Goal: Information Seeking & Learning: Learn about a topic

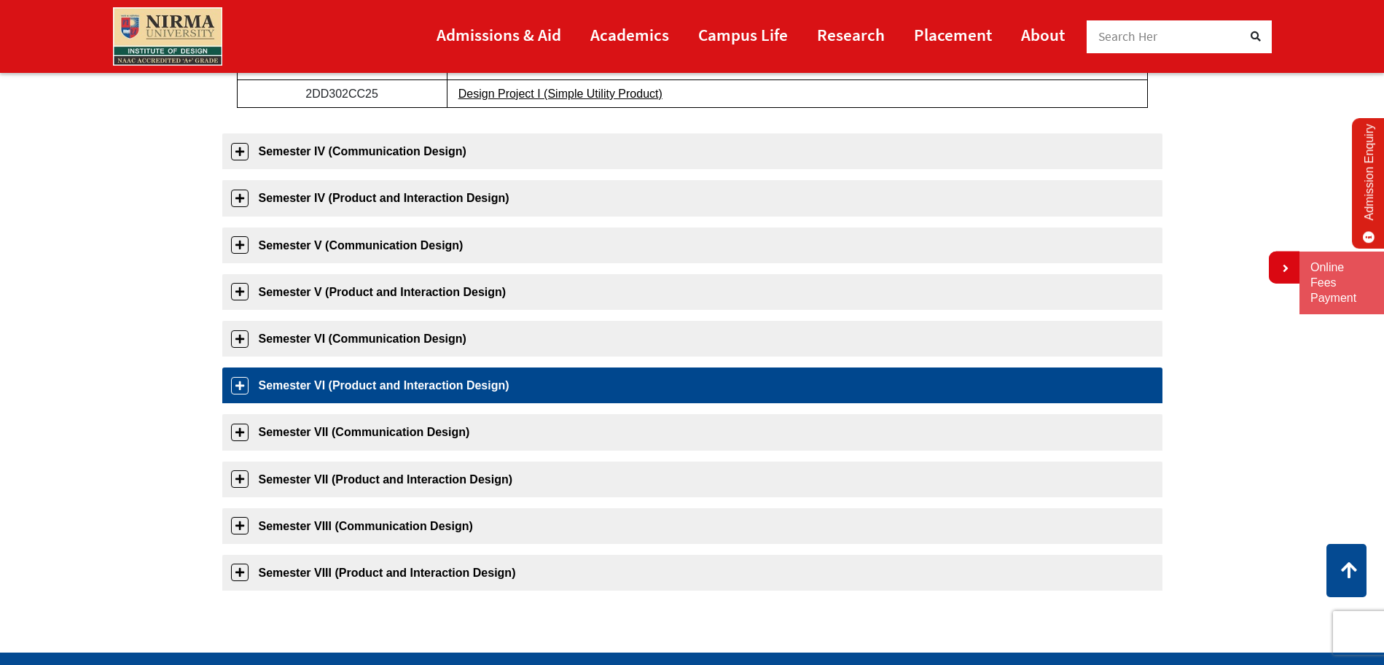
scroll to position [625, 0]
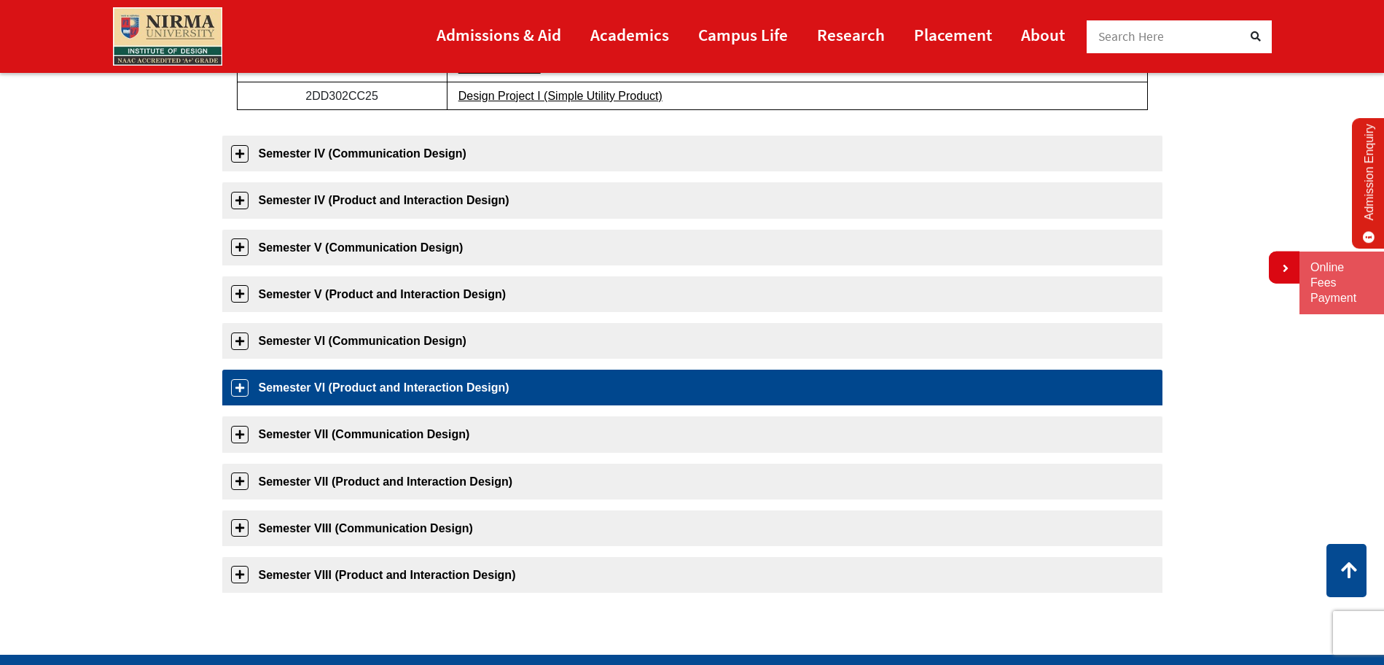
click at [386, 251] on link "Semester V (Communication Design)" at bounding box center [692, 248] width 940 height 36
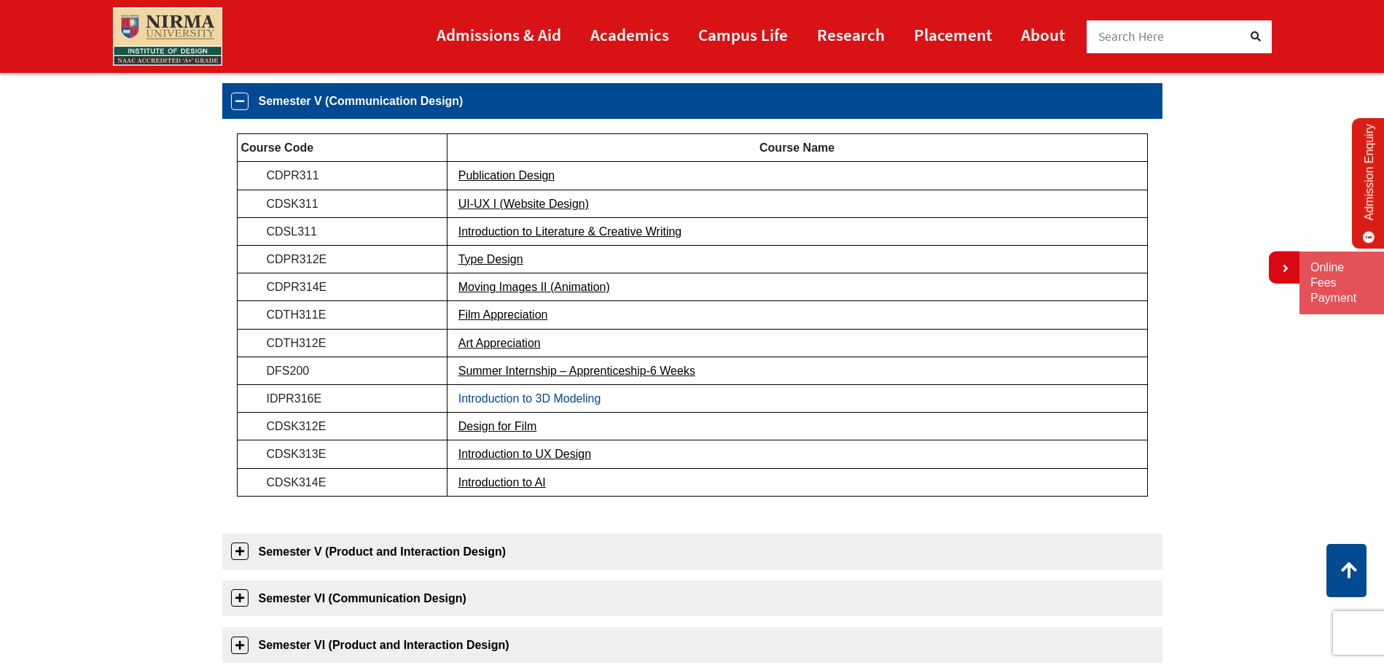
scroll to position [511, 0]
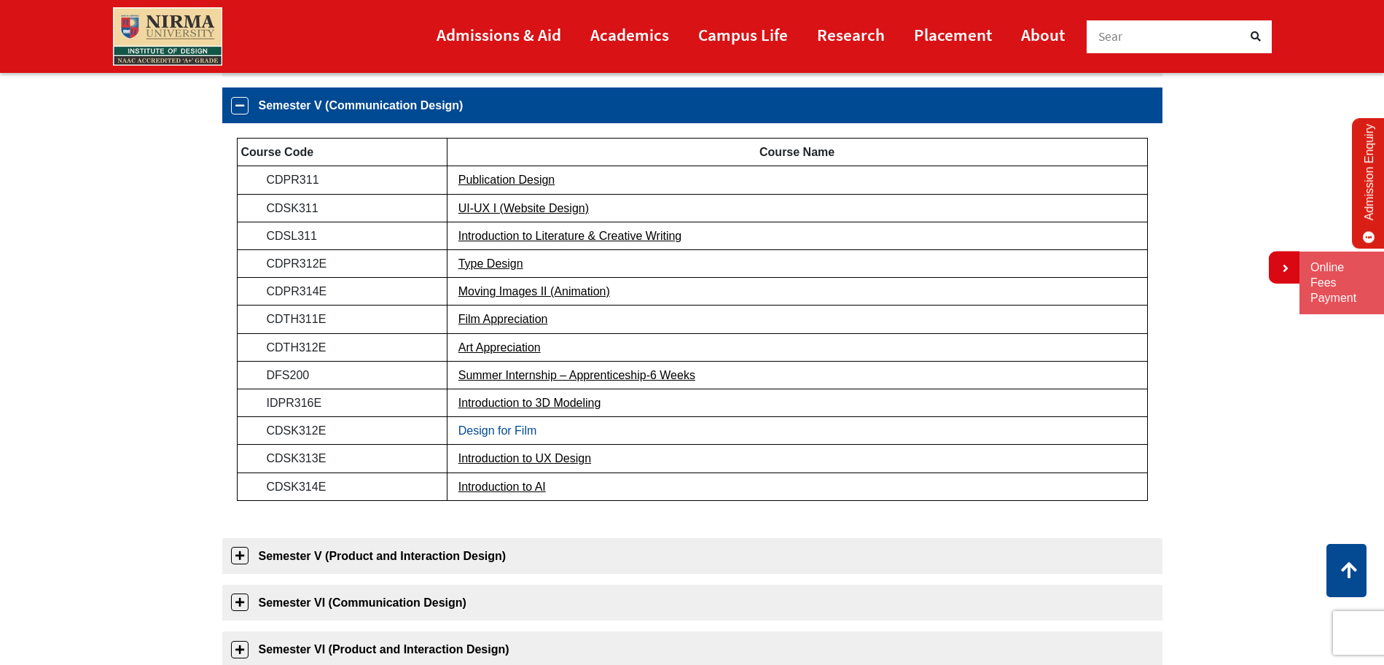
click at [501, 429] on link "Design for Film" at bounding box center [497, 430] width 79 height 12
click at [522, 291] on link "Moving Images II (Animation)" at bounding box center [534, 291] width 152 height 12
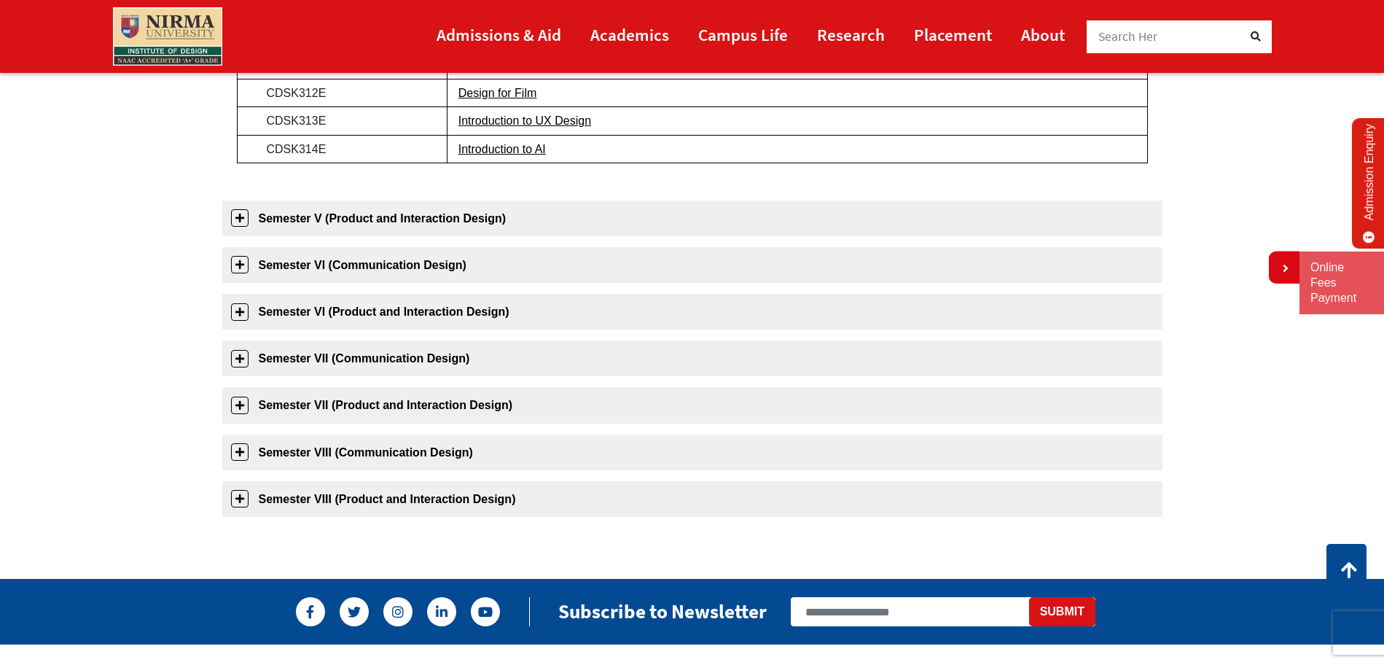
scroll to position [855, 0]
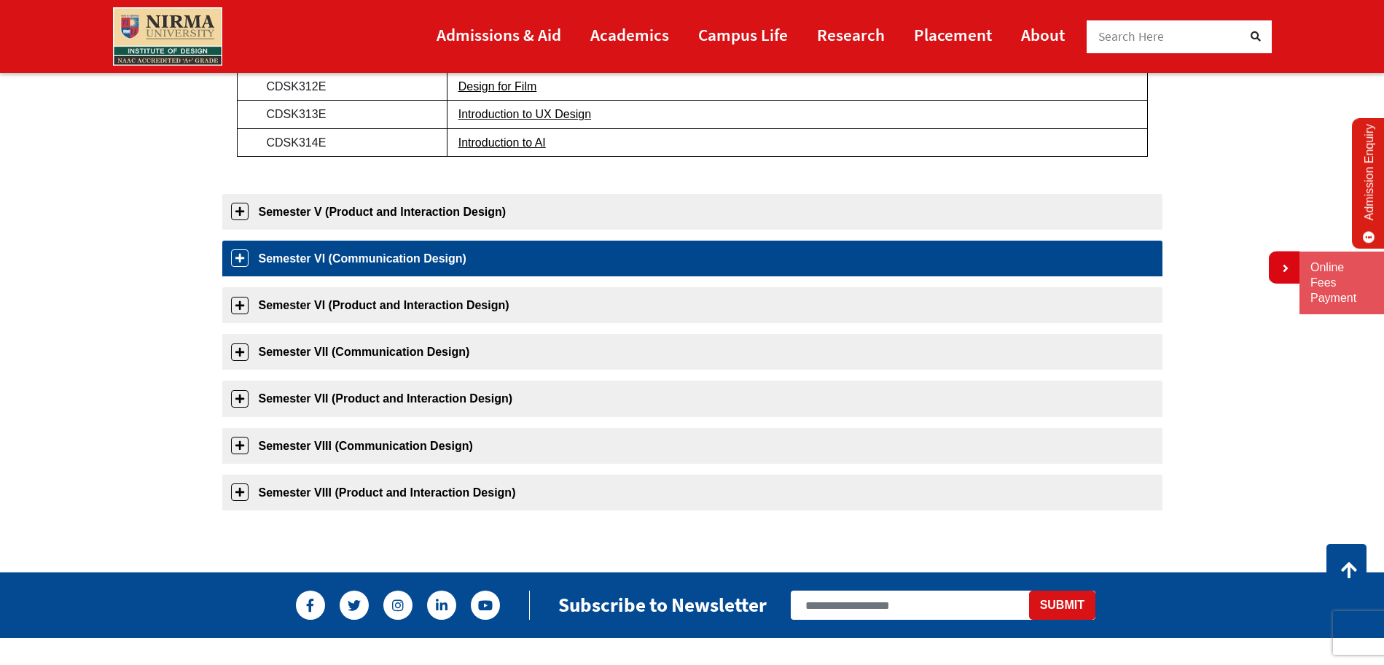
click at [381, 251] on link "Semester VI (Communication Design)" at bounding box center [692, 259] width 940 height 36
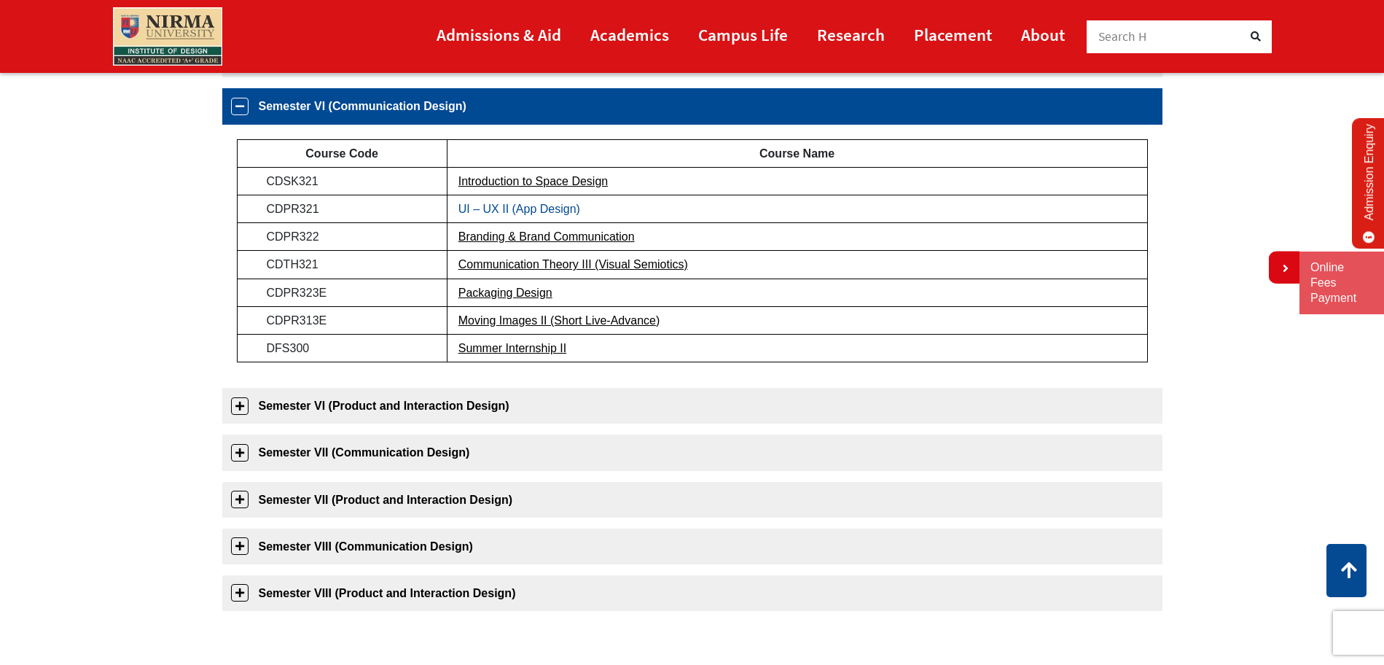
scroll to position [604, 0]
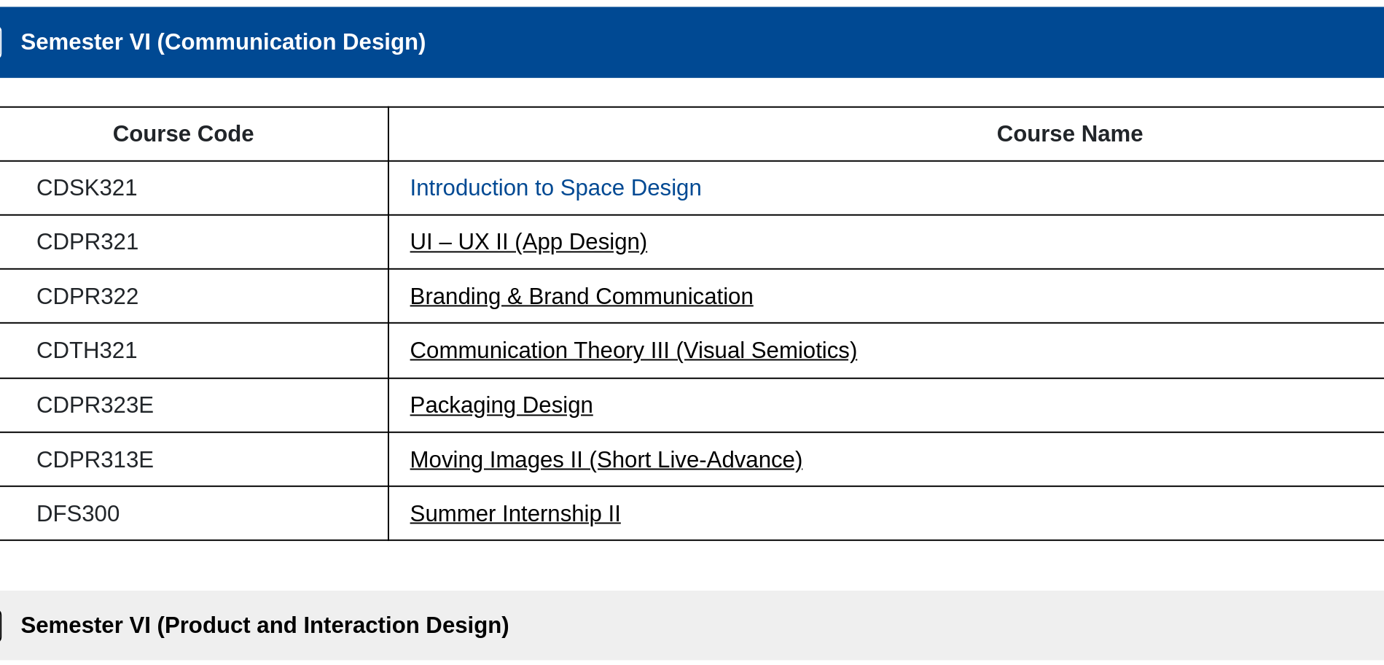
click at [541, 183] on link "Introduction to Space Design" at bounding box center [532, 180] width 149 height 12
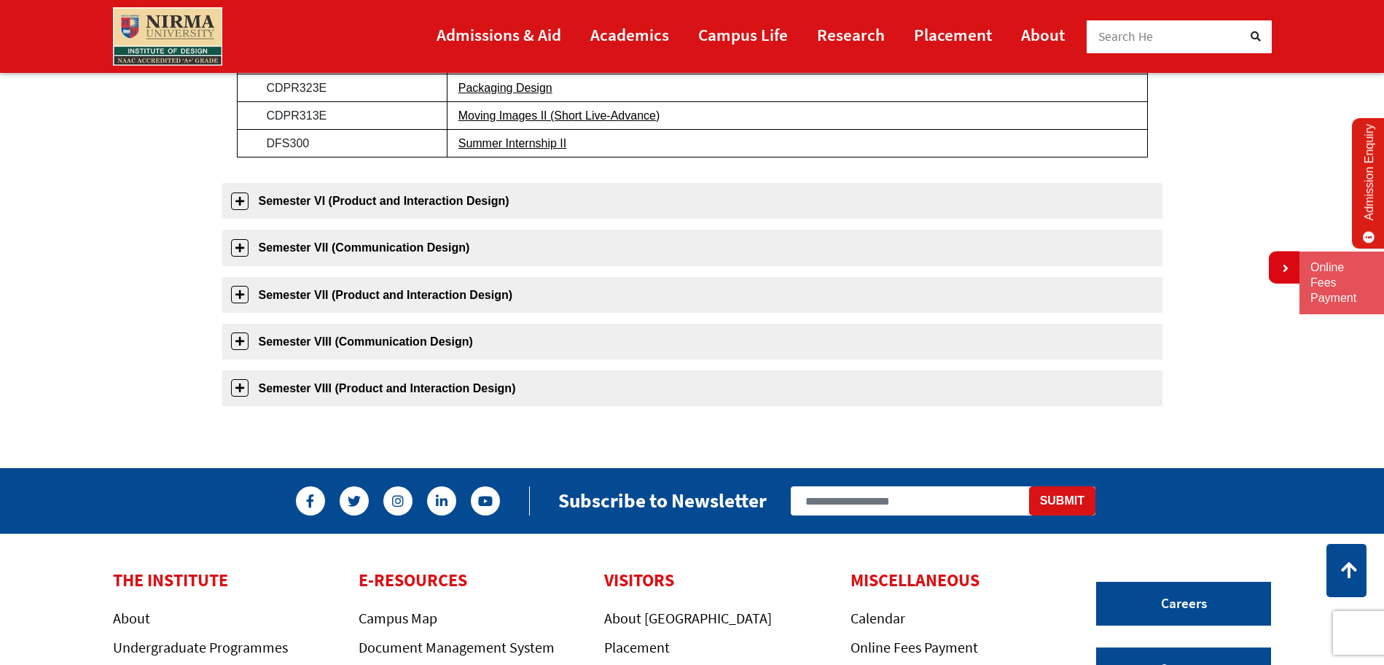
scroll to position [810, 0]
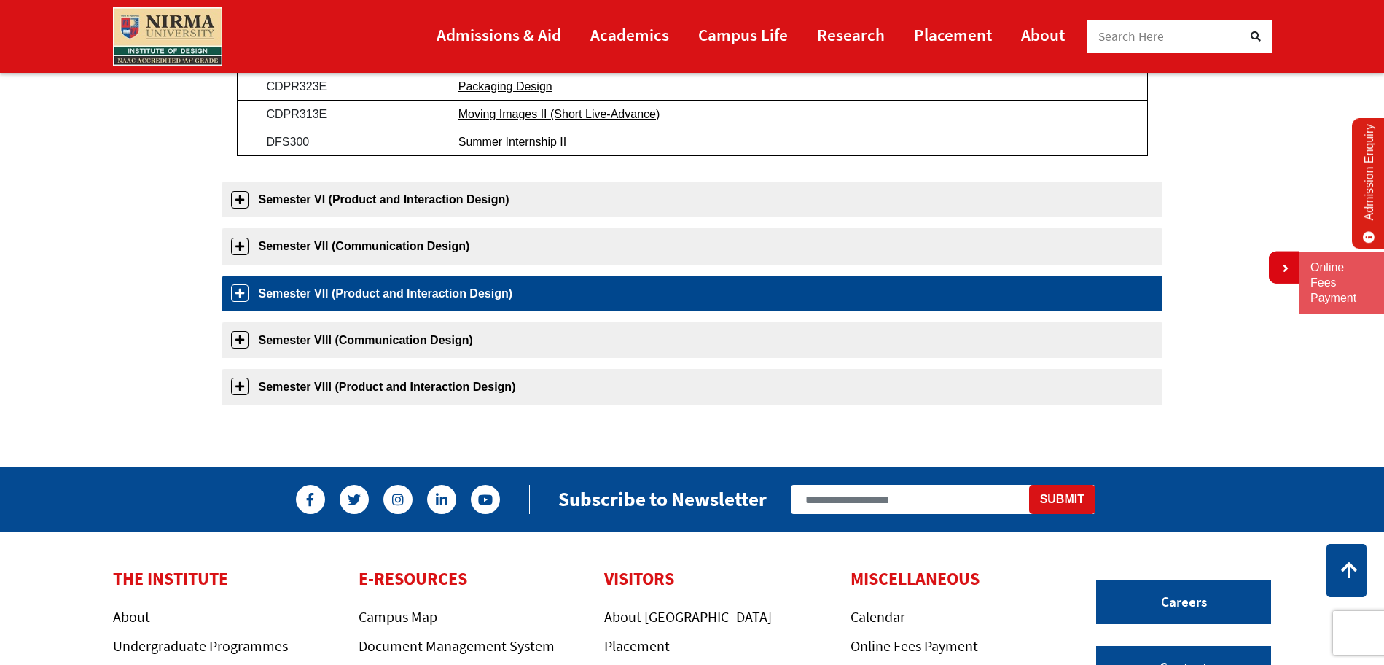
click at [427, 299] on link "Semester VII (Product and Interaction Design)" at bounding box center [692, 294] width 940 height 36
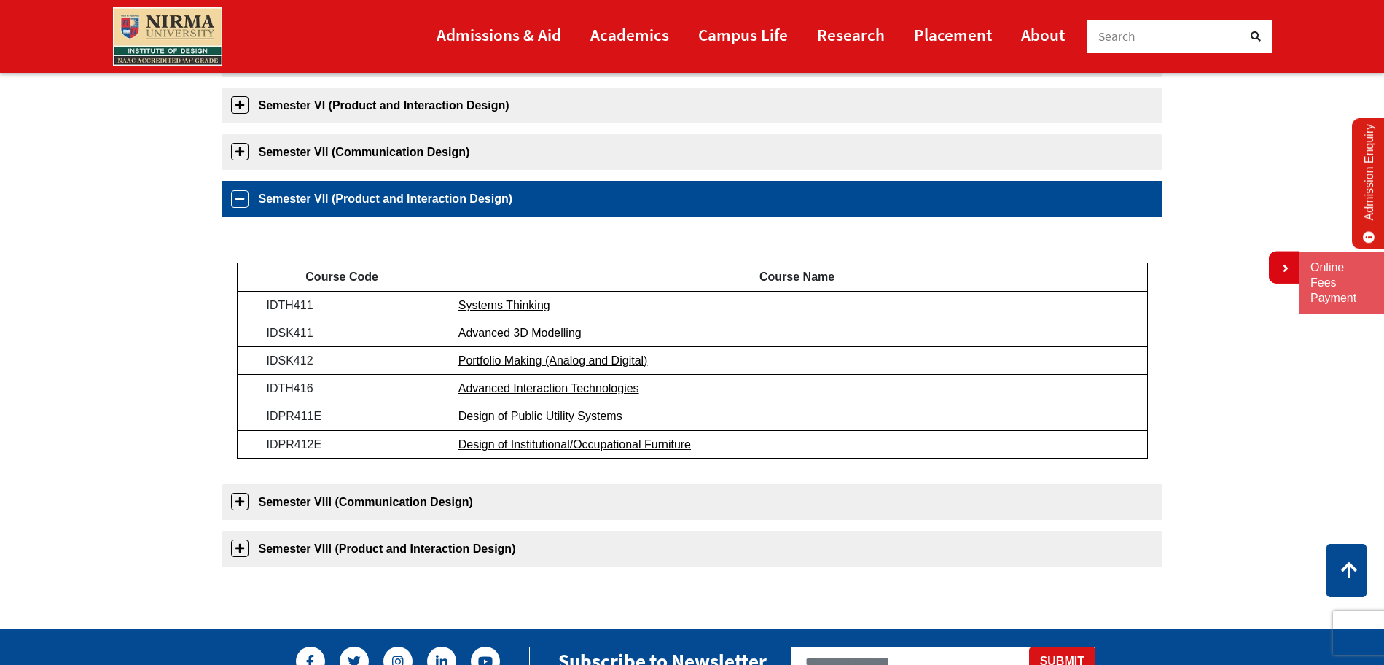
scroll to position [643, 0]
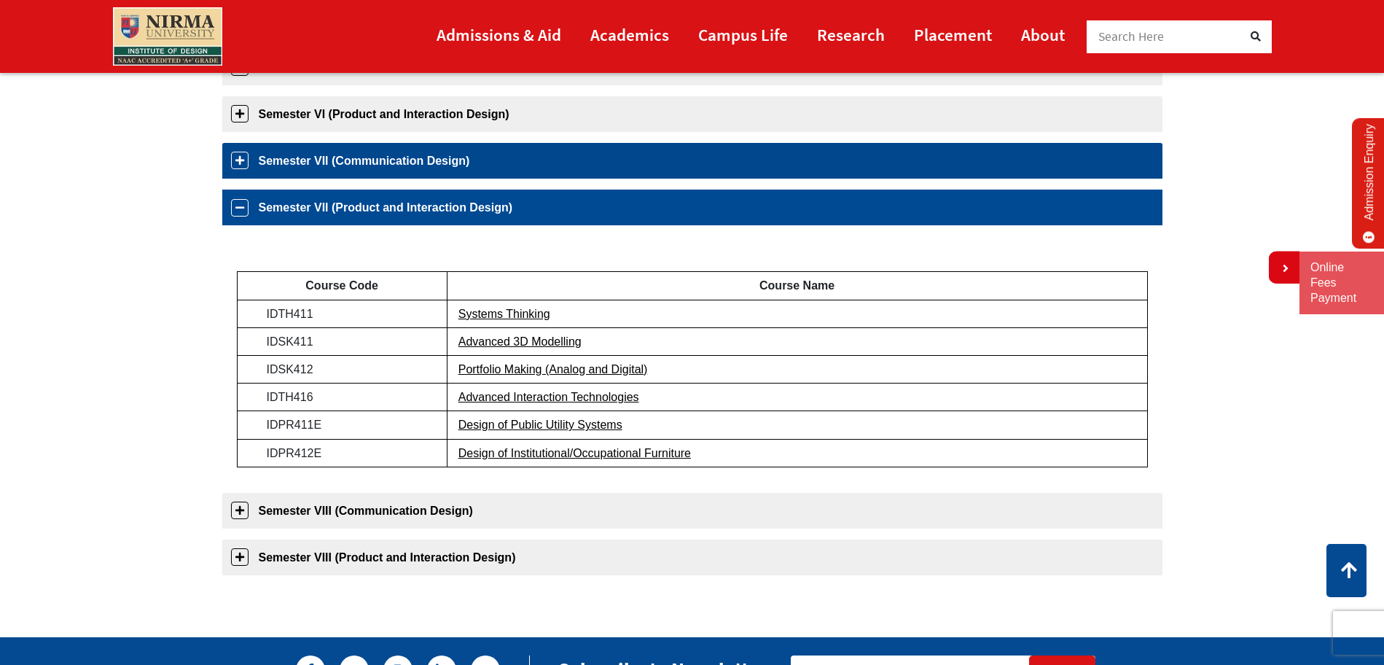
click at [483, 172] on link "Semester VII (Communication Design)" at bounding box center [692, 161] width 940 height 36
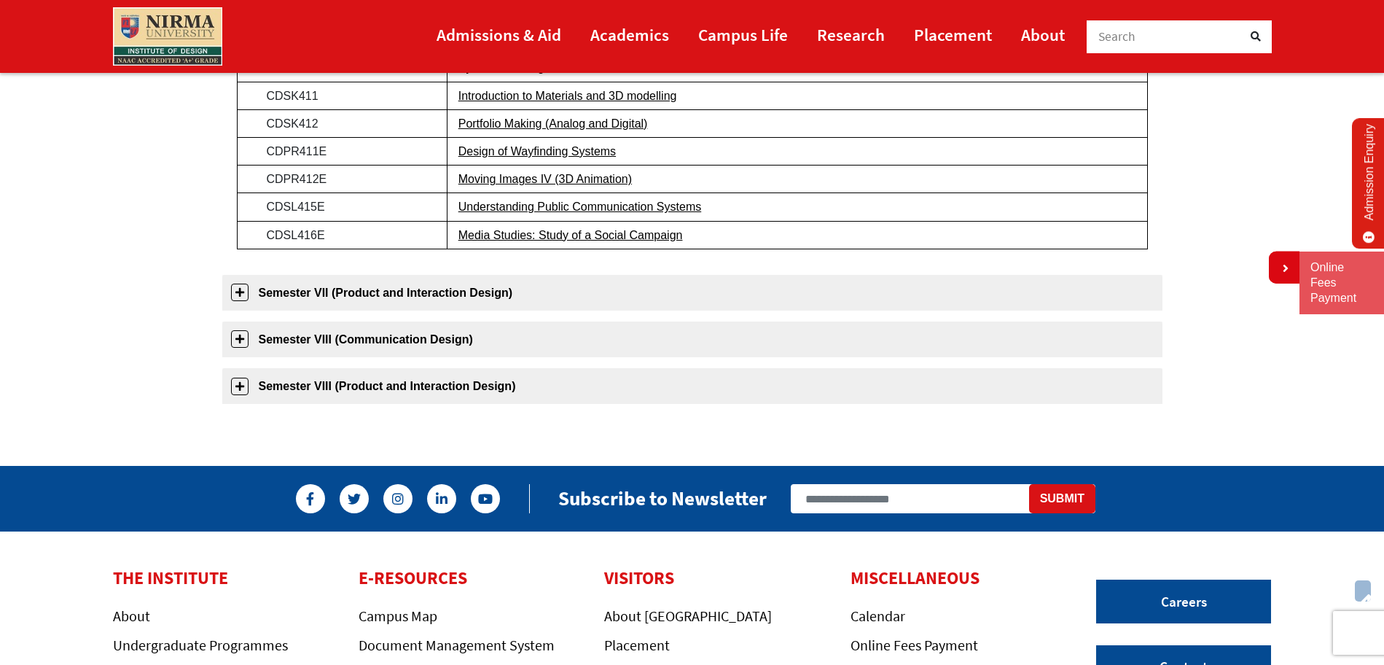
scroll to position [1112, 0]
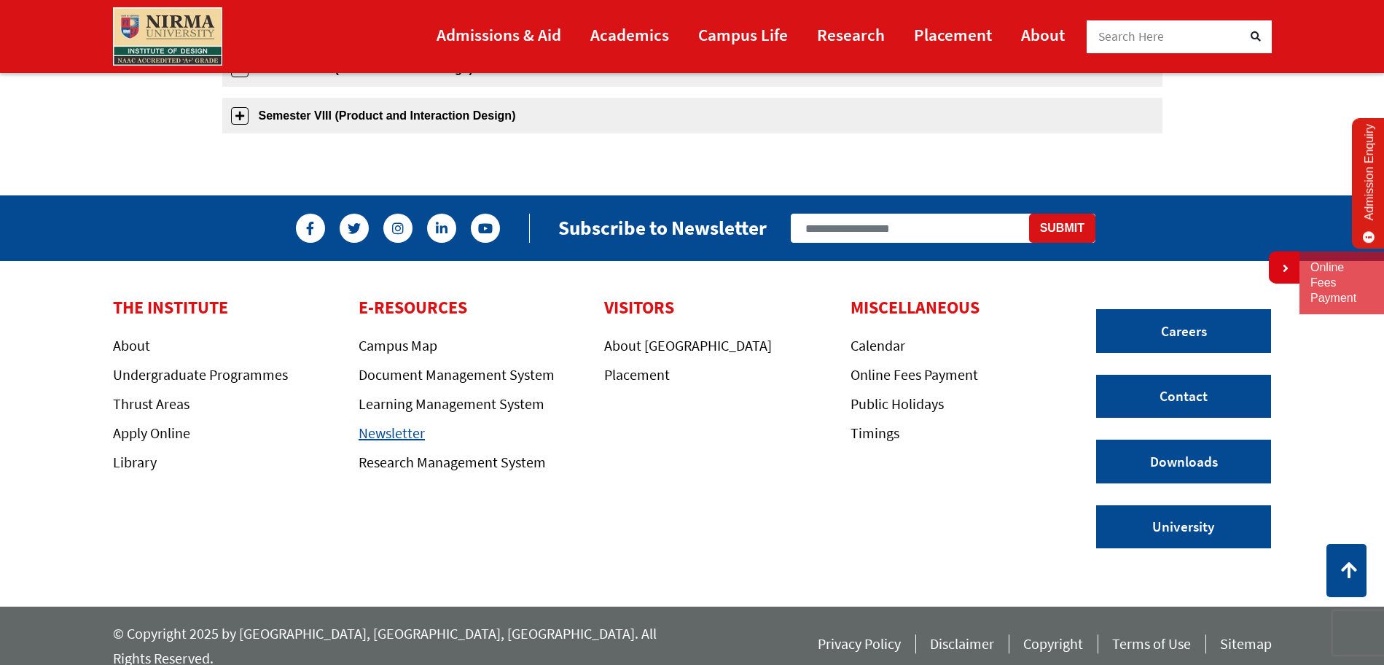
click at [391, 435] on link "Newsletter" at bounding box center [392, 432] width 66 height 18
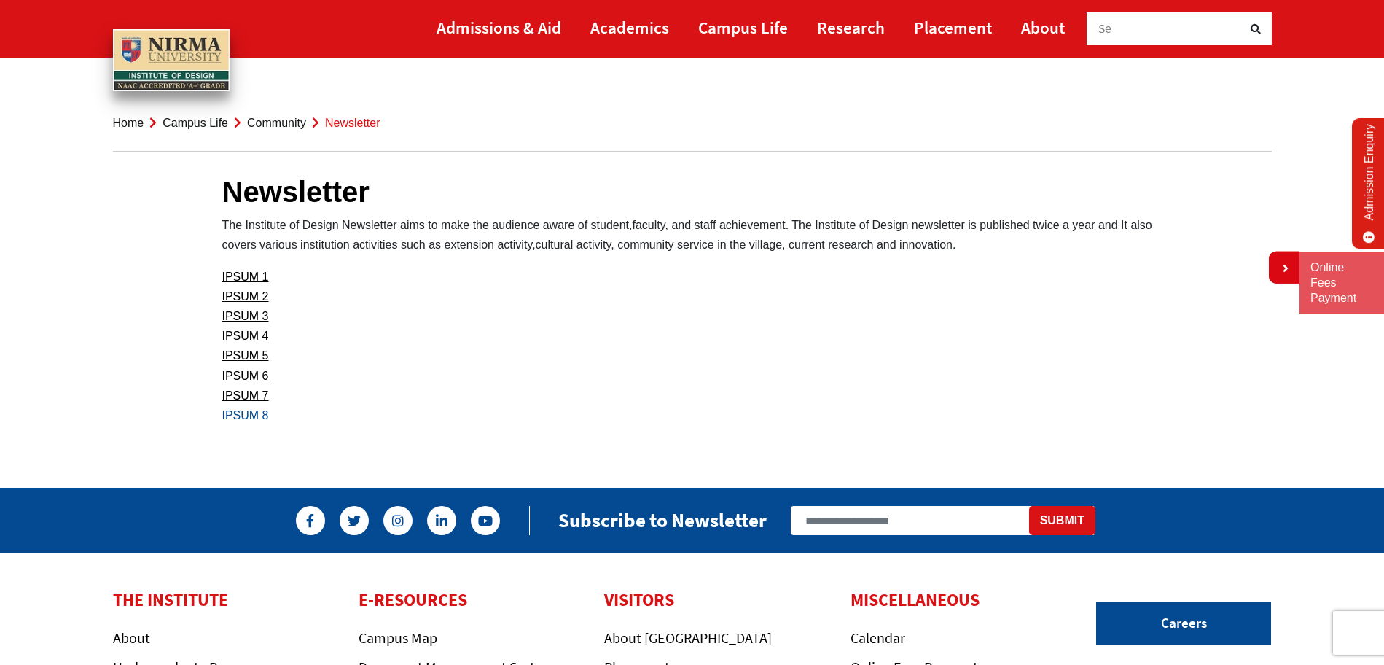
click at [257, 414] on link "IPSUM 8" at bounding box center [245, 415] width 47 height 12
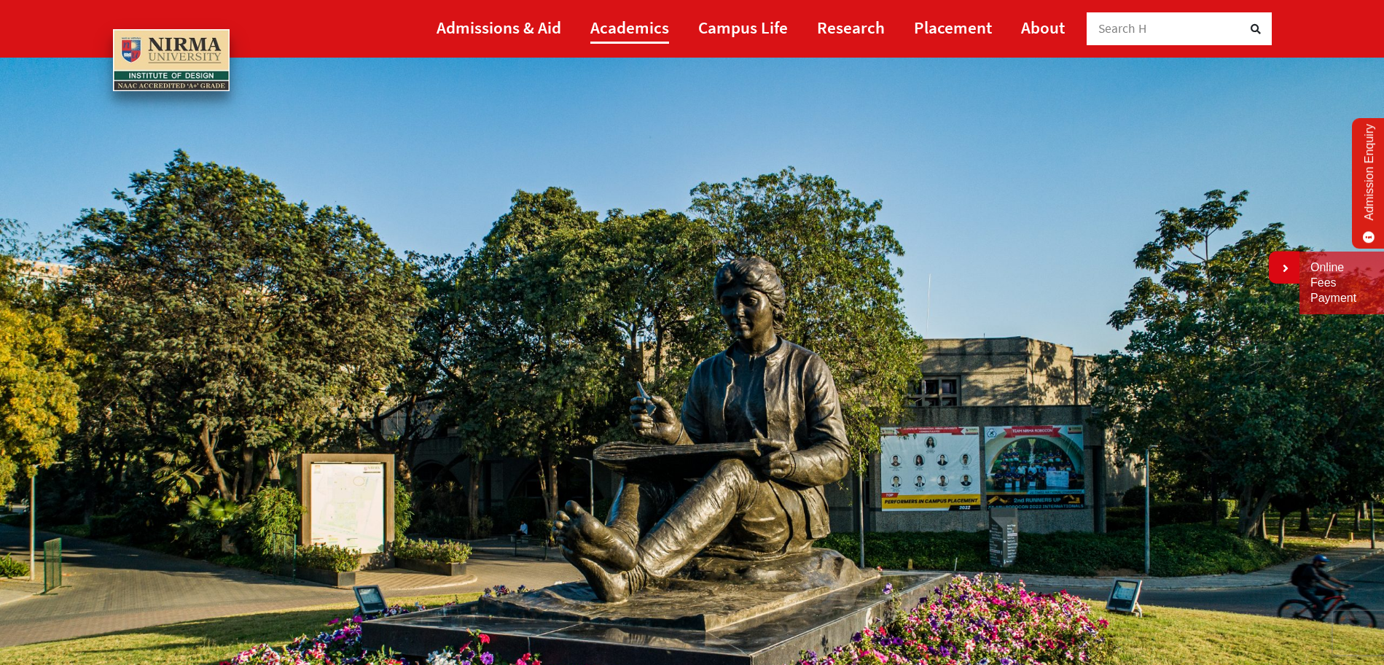
click at [649, 27] on link "Academics" at bounding box center [629, 27] width 79 height 33
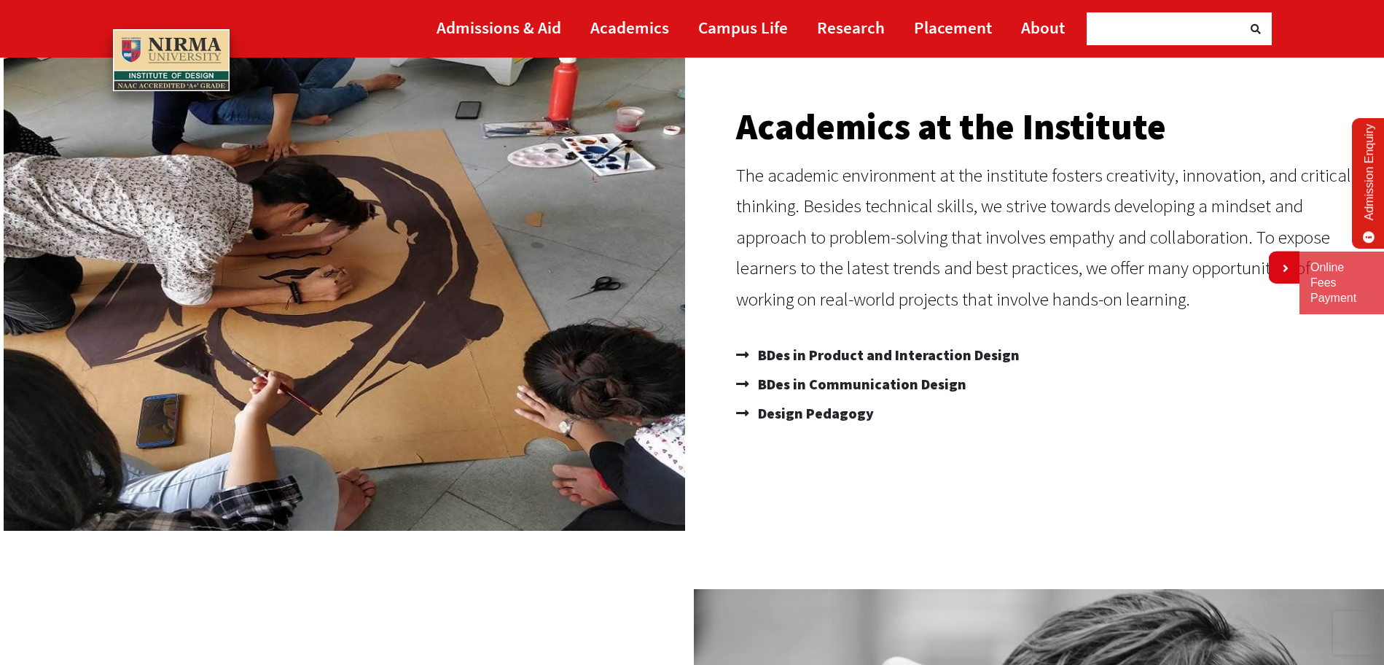
scroll to position [178, 0]
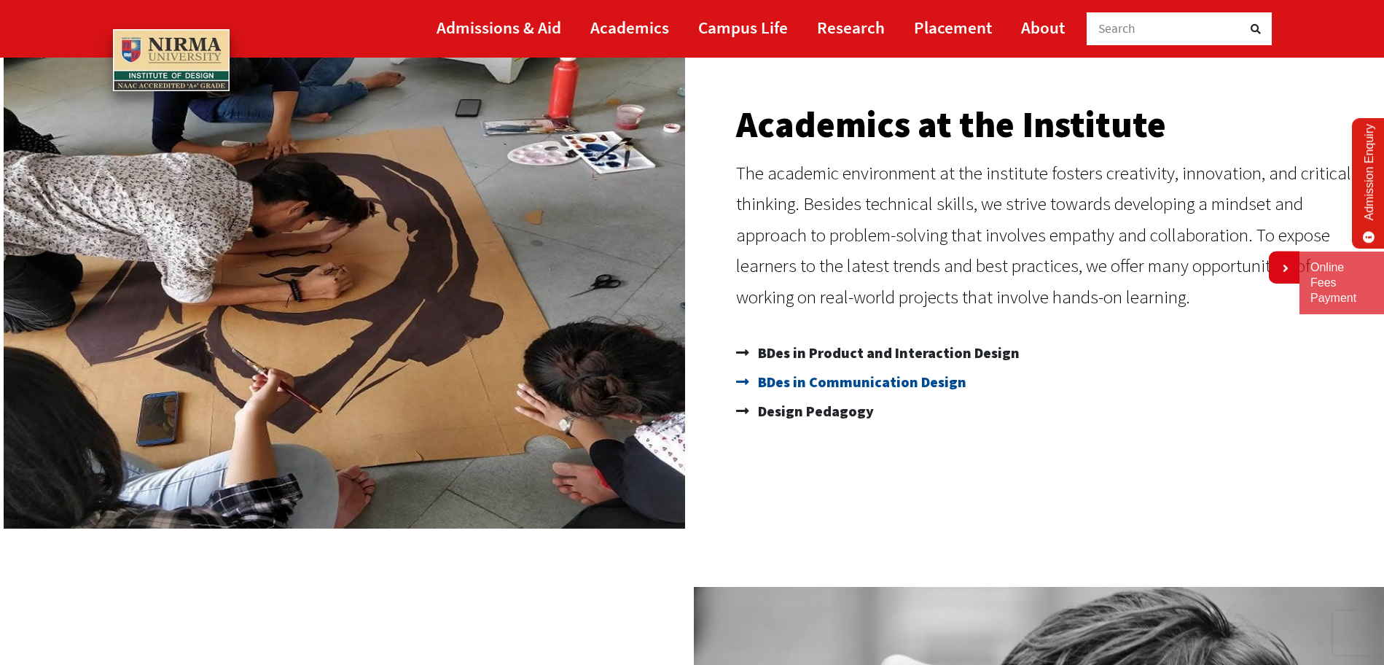
click at [827, 391] on span "BDes in Communication Design" at bounding box center [860, 381] width 212 height 29
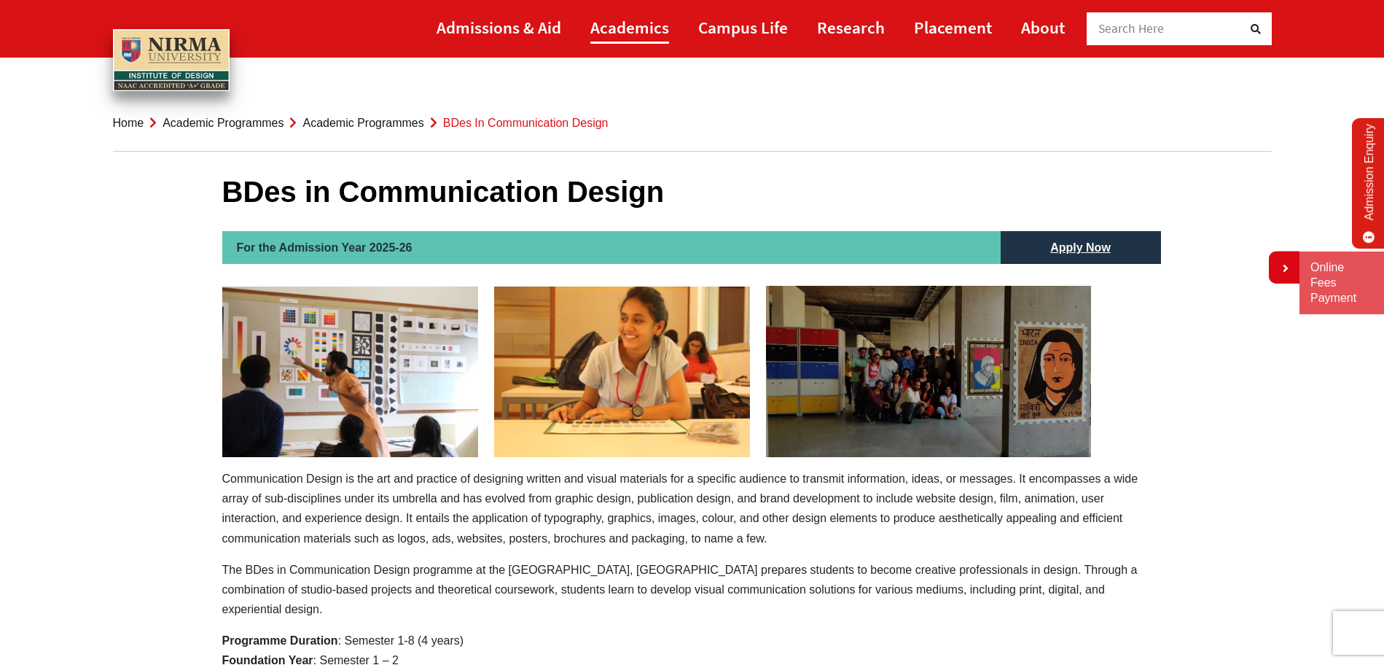
click at [644, 39] on link "Academics" at bounding box center [629, 27] width 79 height 33
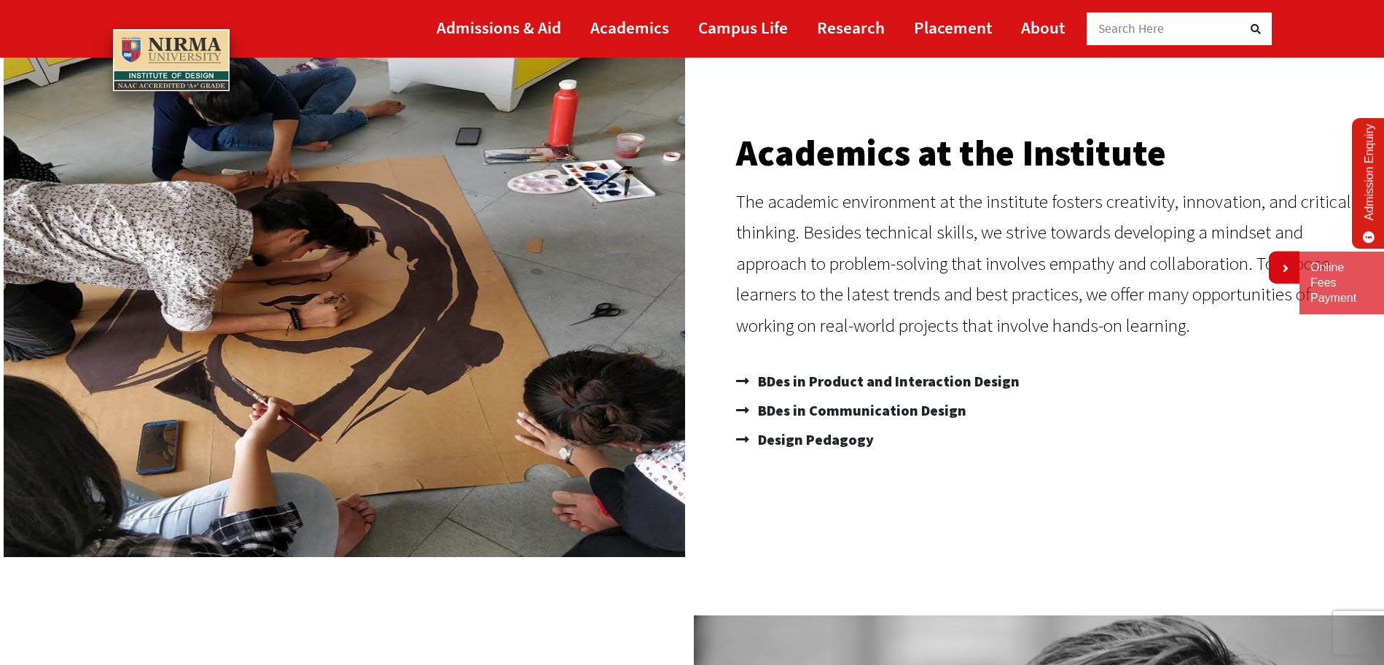
scroll to position [152, 0]
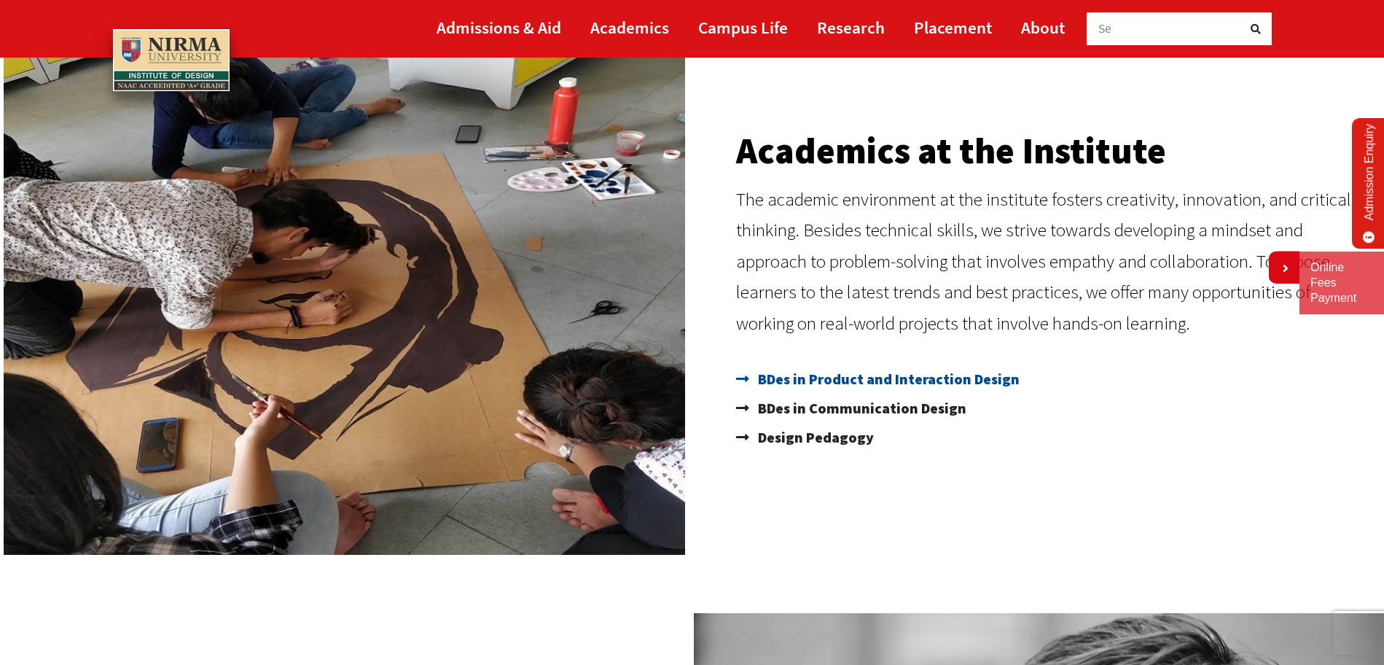
click at [842, 378] on span "BDes in Product and Interaction Design" at bounding box center [886, 378] width 265 height 29
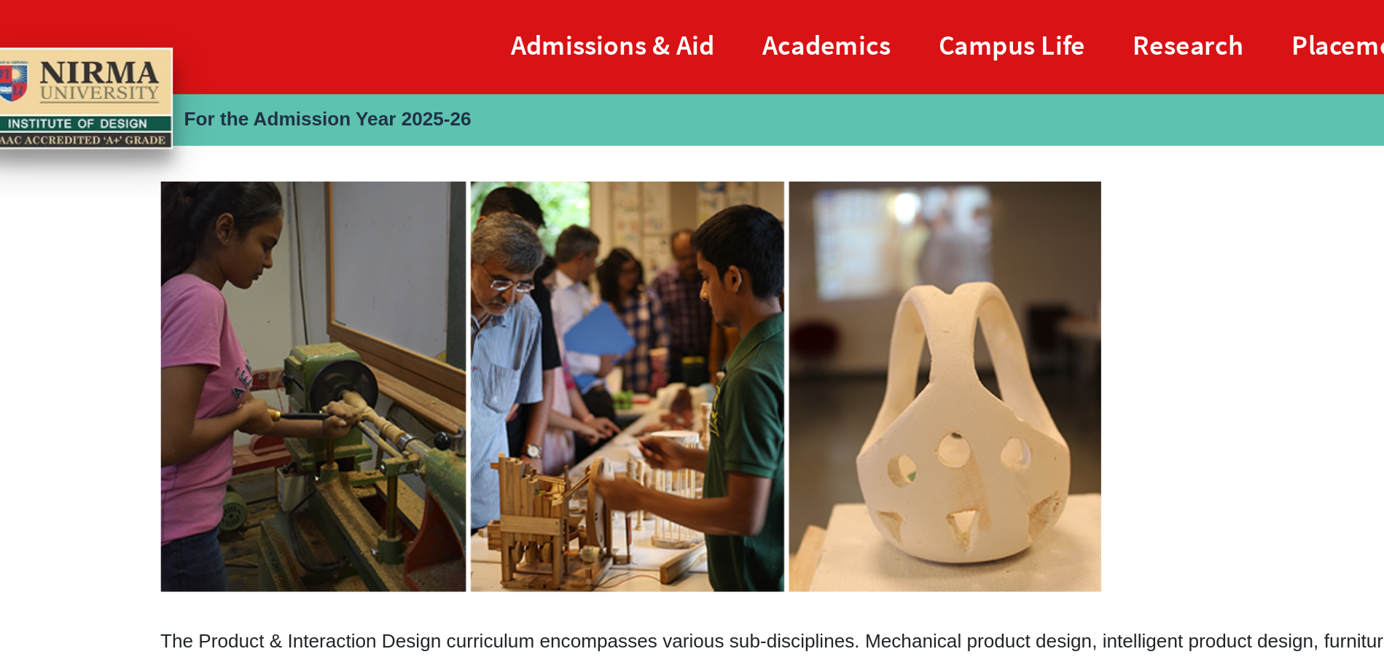
scroll to position [169, 0]
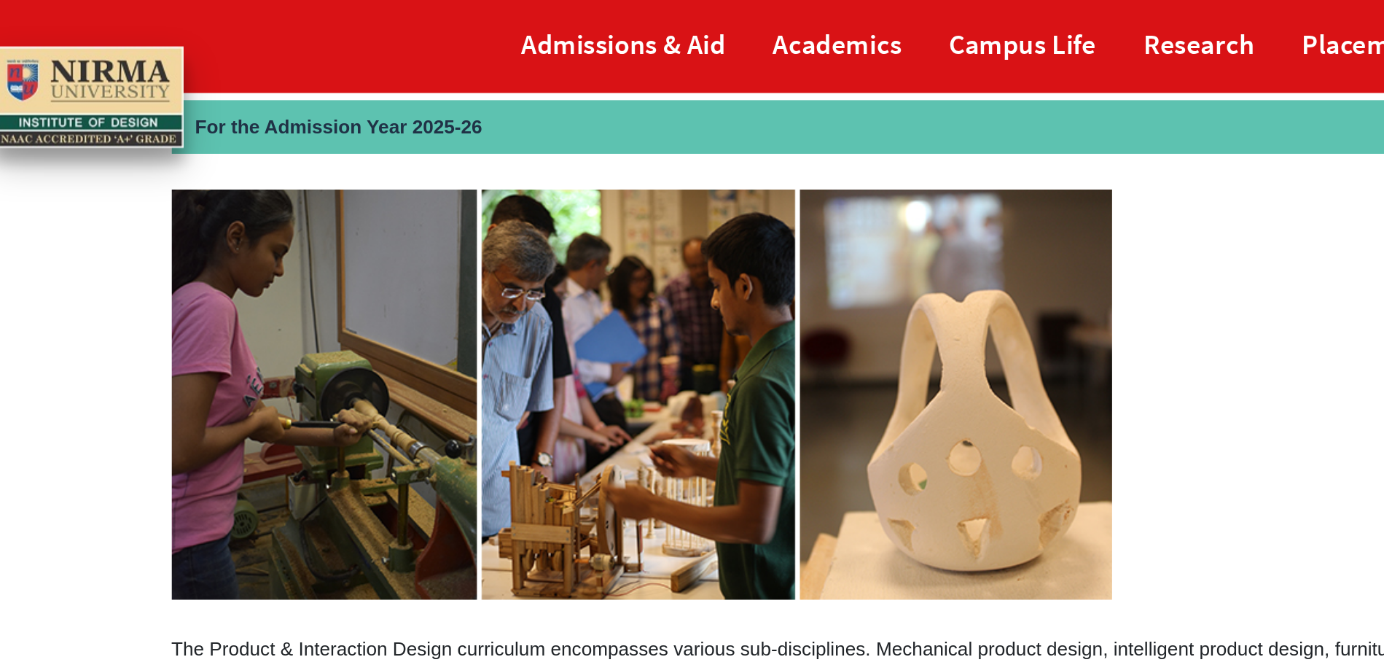
click at [300, 141] on img at bounding box center [509, 242] width 575 height 251
drag, startPoint x: 298, startPoint y: 139, endPoint x: 458, endPoint y: 288, distance: 218.7
click at [458, 288] on img at bounding box center [509, 242] width 575 height 251
